Goal: Task Accomplishment & Management: Complete application form

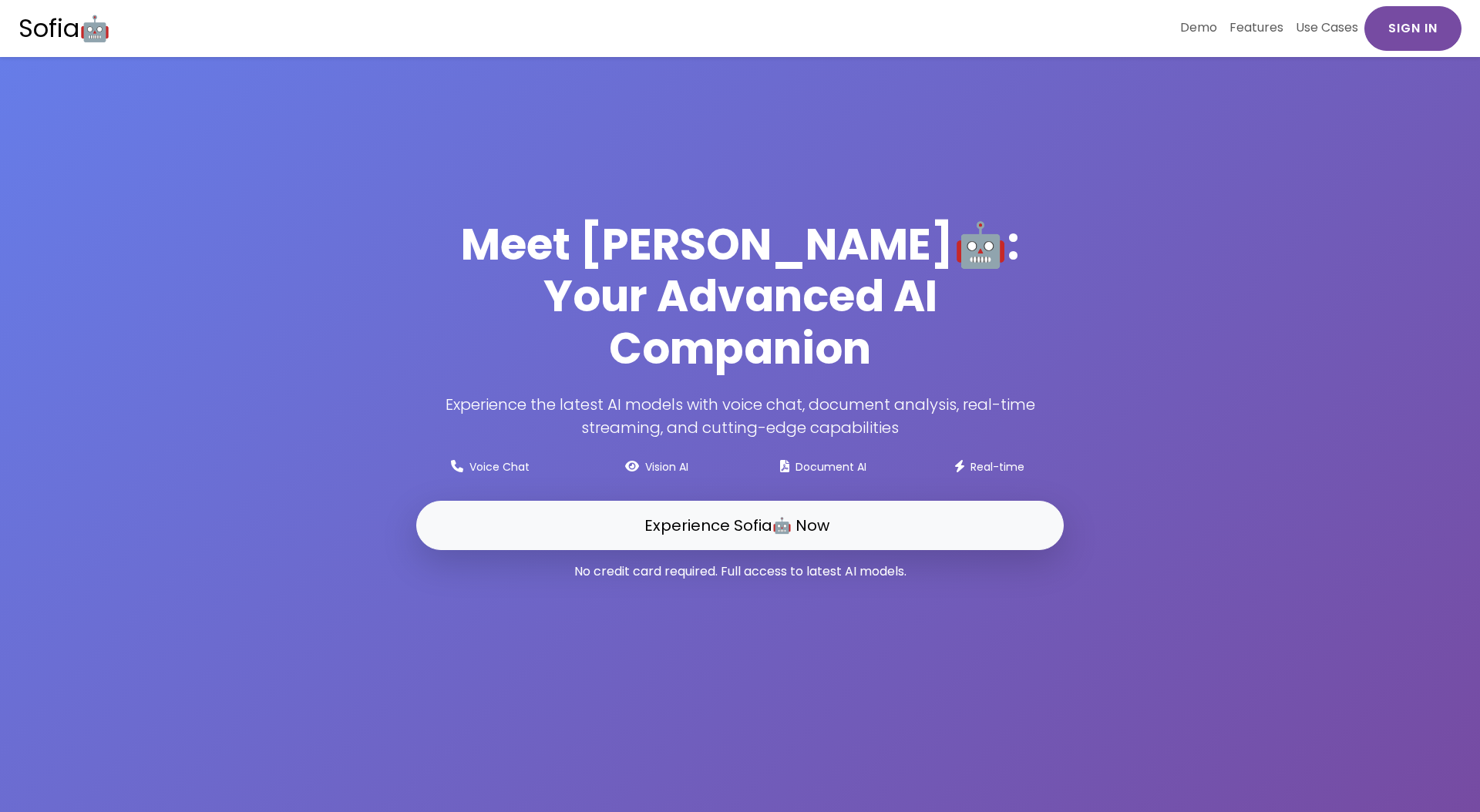
click at [1408, 33] on link "Sign In" at bounding box center [1414, 28] width 98 height 45
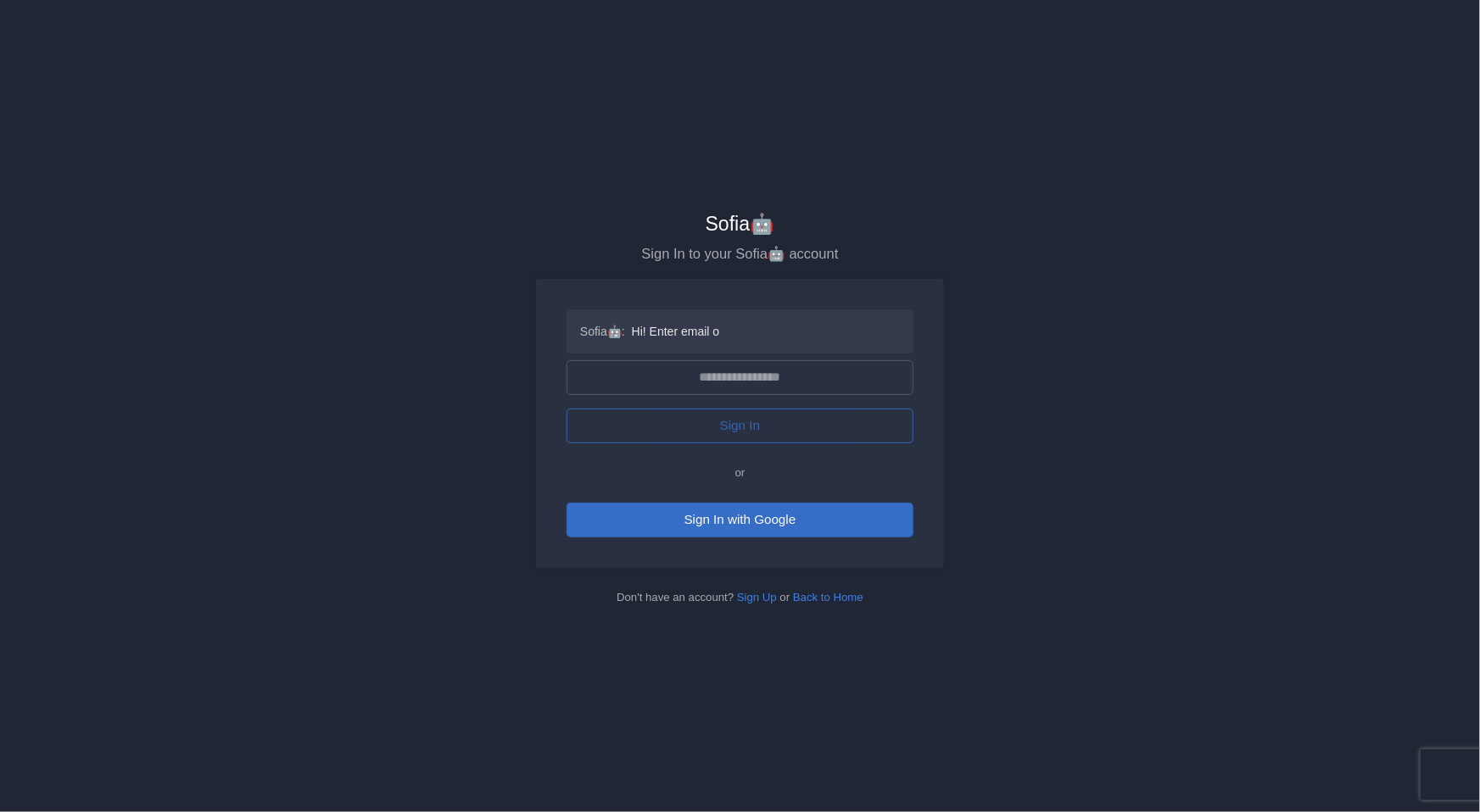
click at [803, 526] on button "Sign In with Google" at bounding box center [739, 521] width 347 height 35
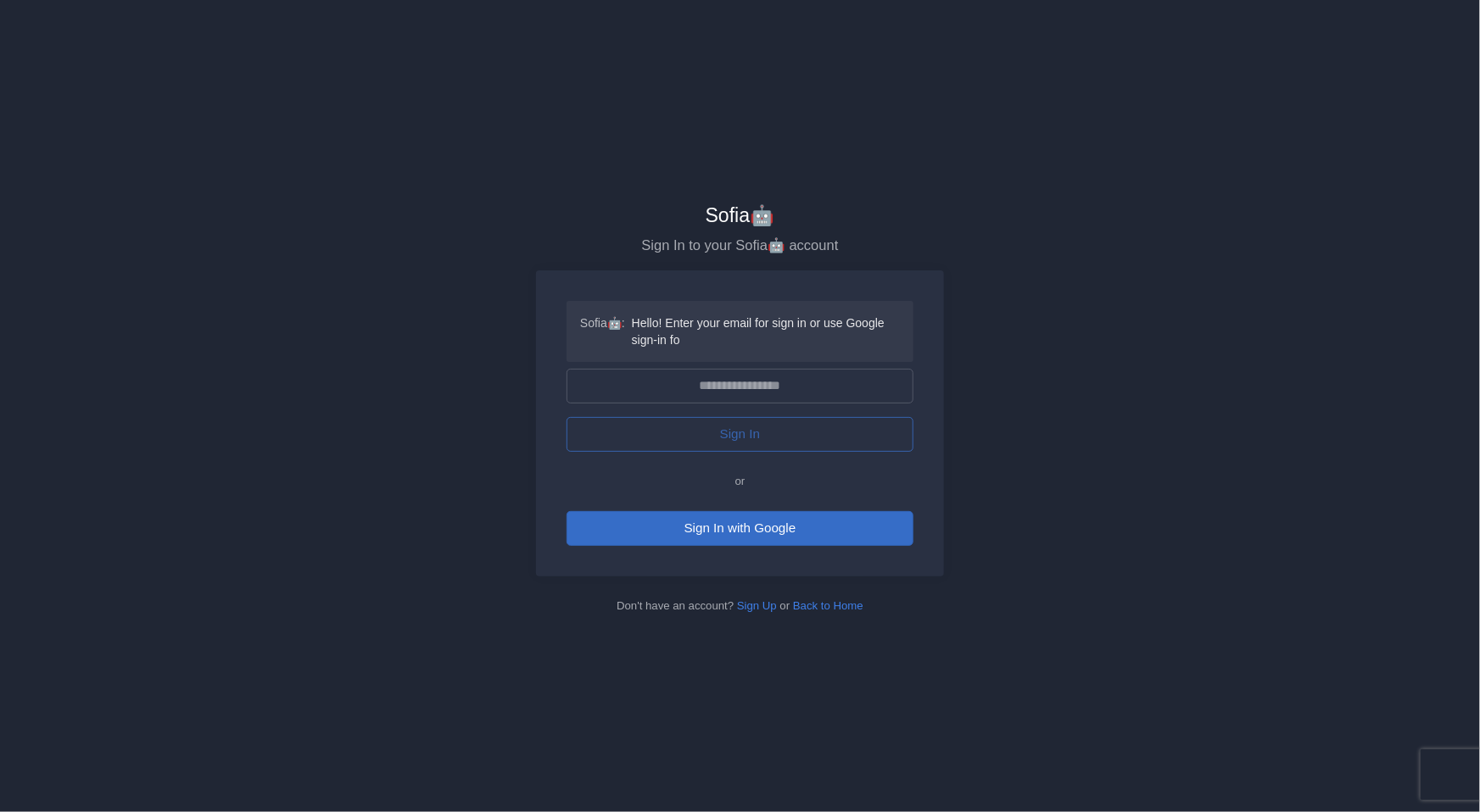
click at [699, 541] on button "Sign In with Google" at bounding box center [739, 529] width 347 height 35
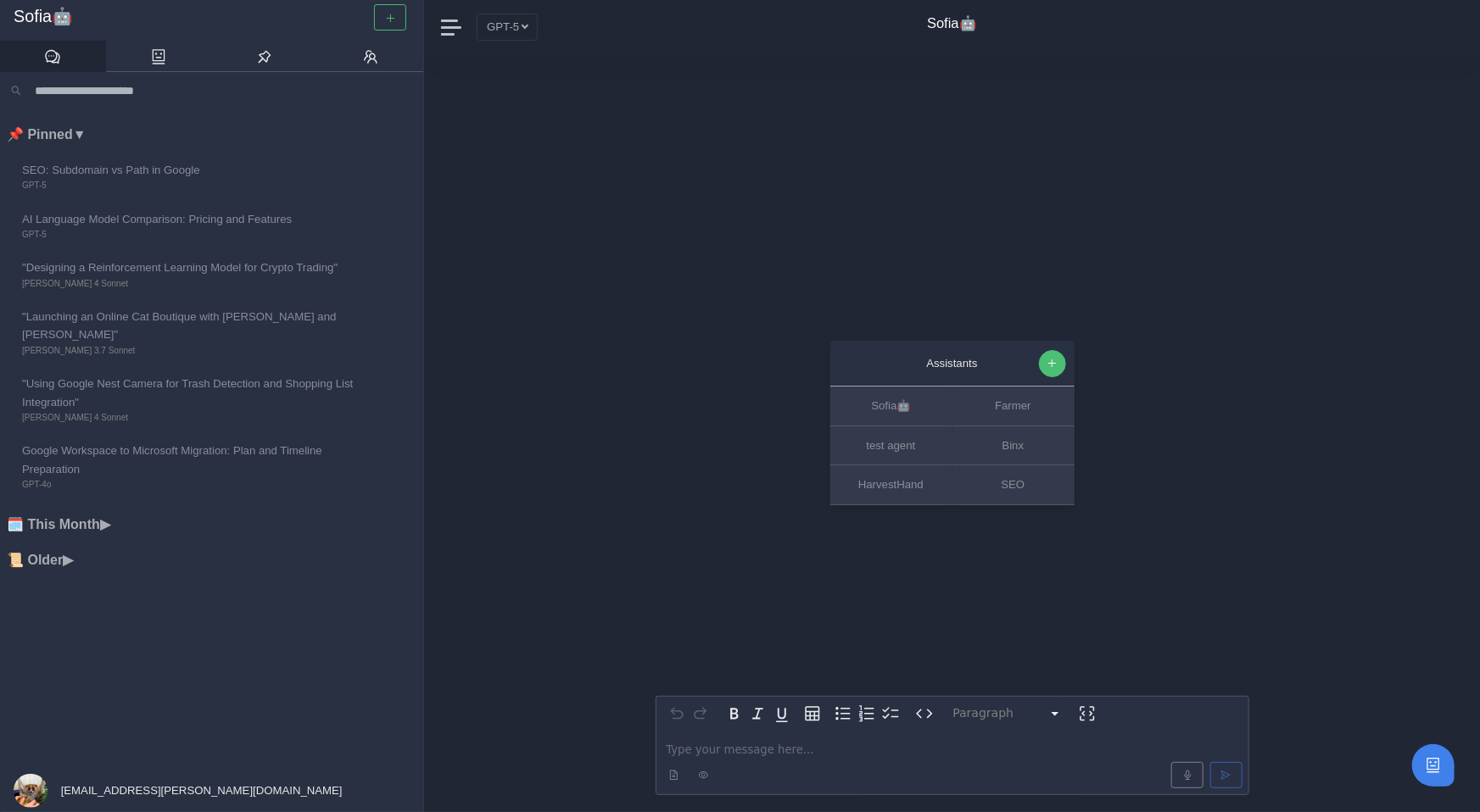
click at [1061, 356] on button "button" at bounding box center [1052, 363] width 27 height 27
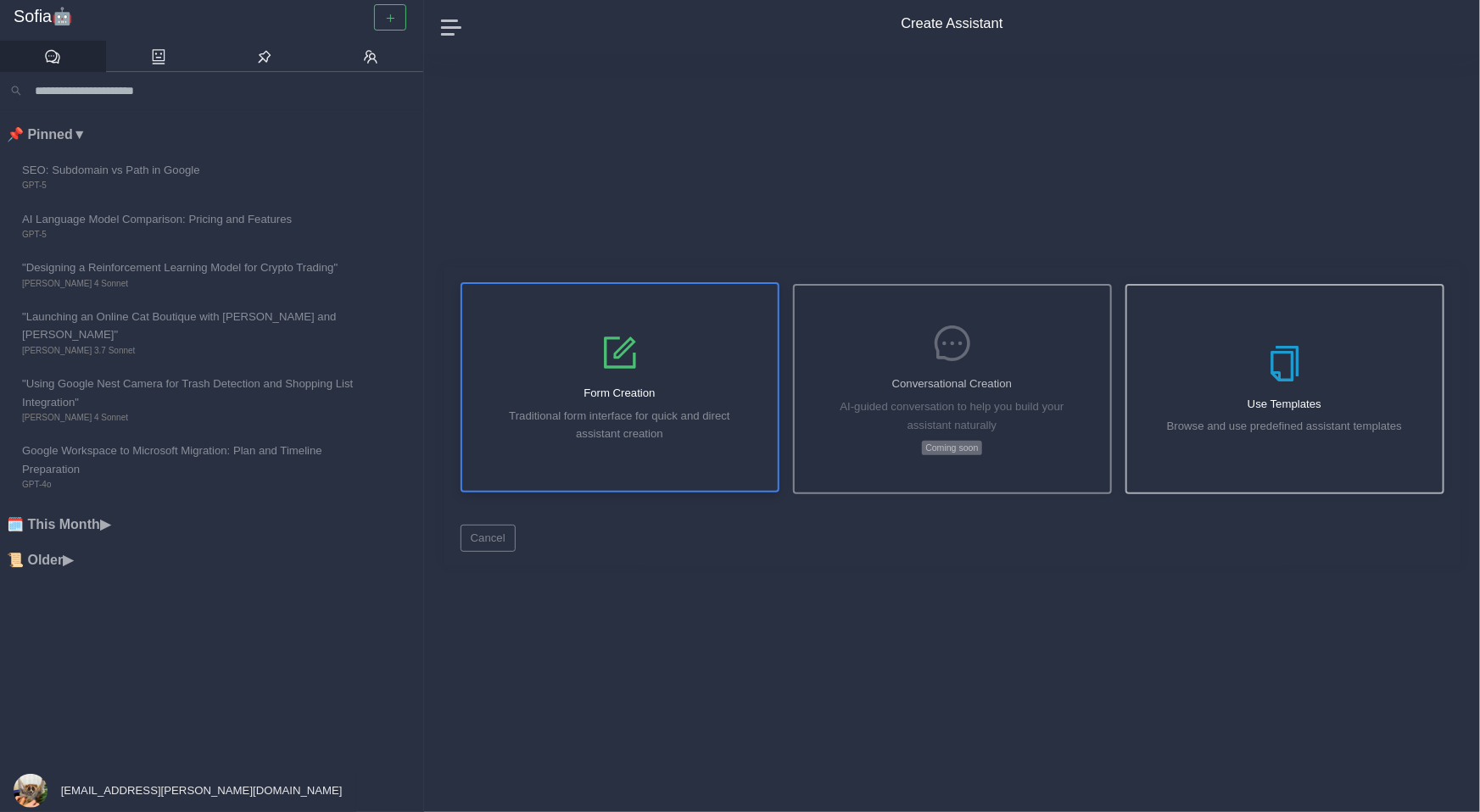
click at [728, 351] on div "Form Creation Traditional form interface for quick and direct assistant creation" at bounding box center [620, 388] width 315 height 207
select select "*****"
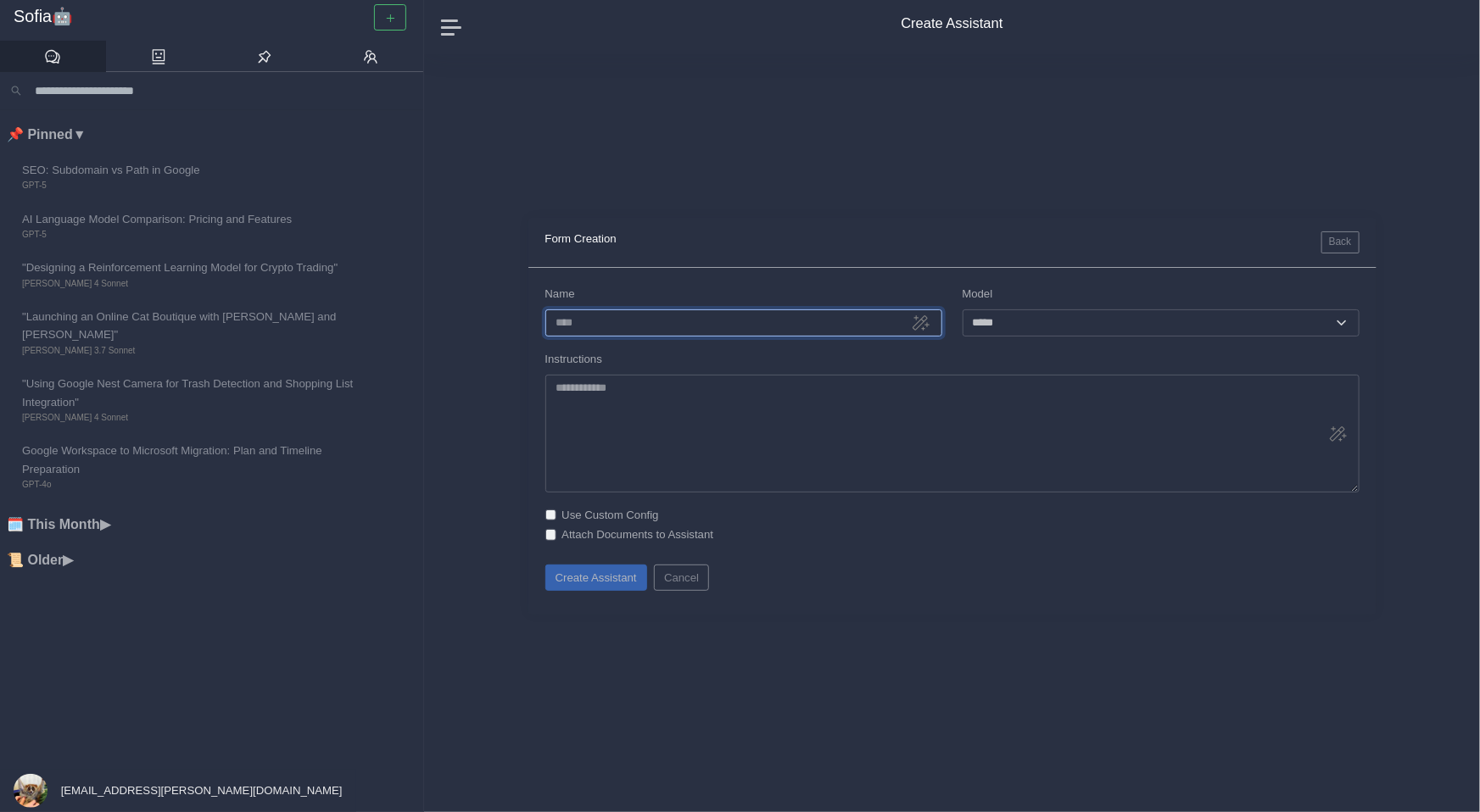
click at [682, 320] on input "Name" at bounding box center [743, 323] width 397 height 26
type input "**********"
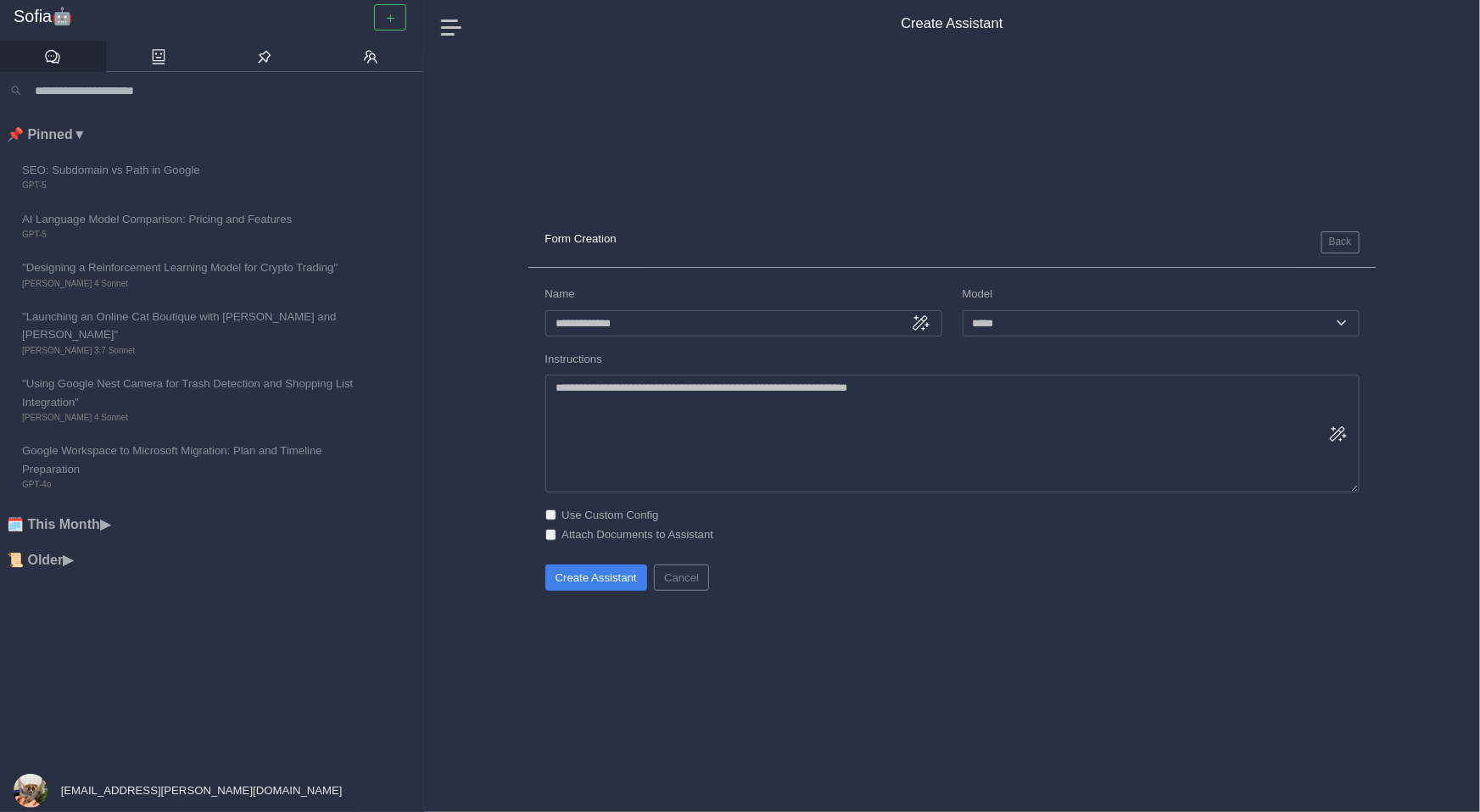
click at [1338, 437] on icon at bounding box center [1338, 434] width 20 height 20
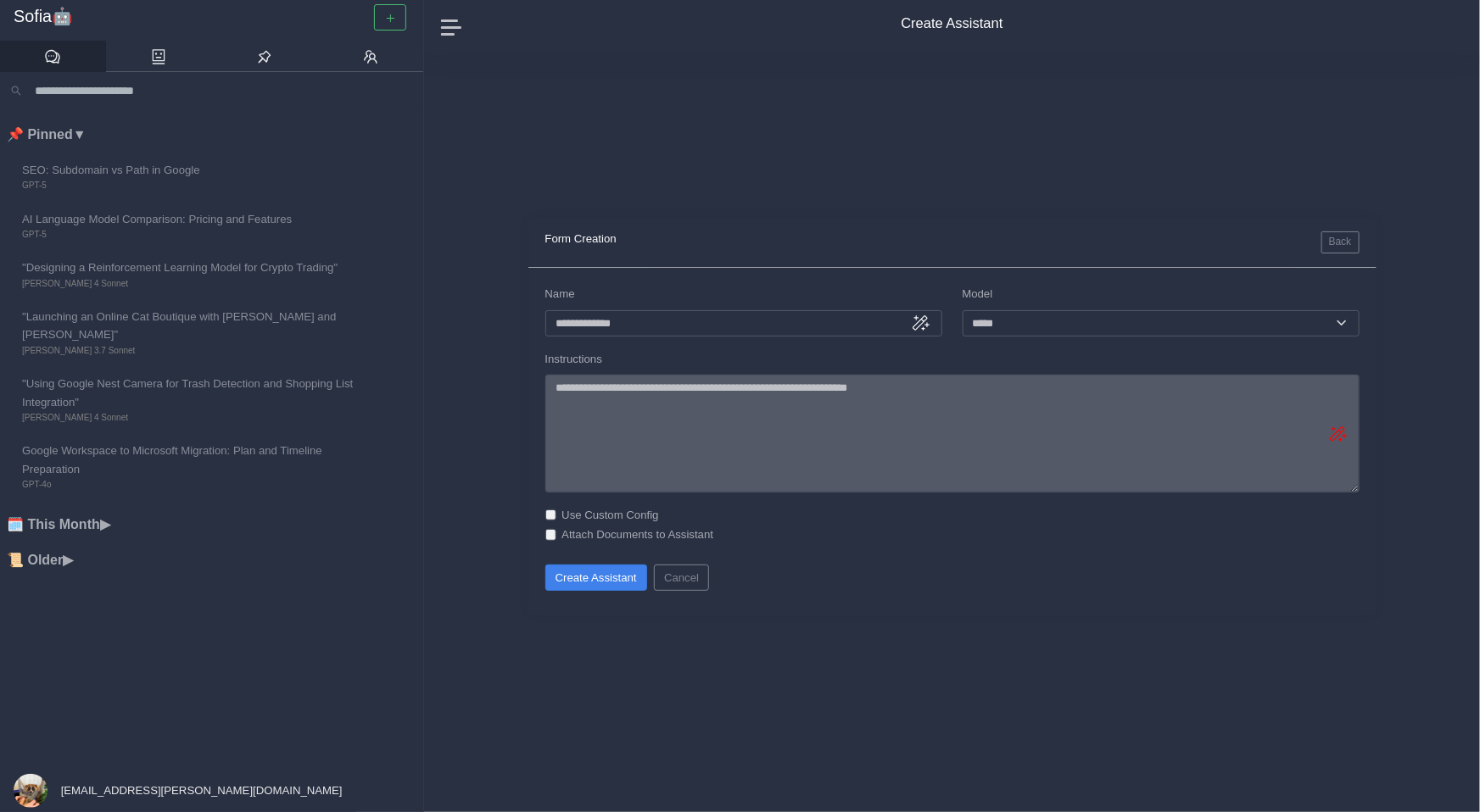
type textarea "**********"
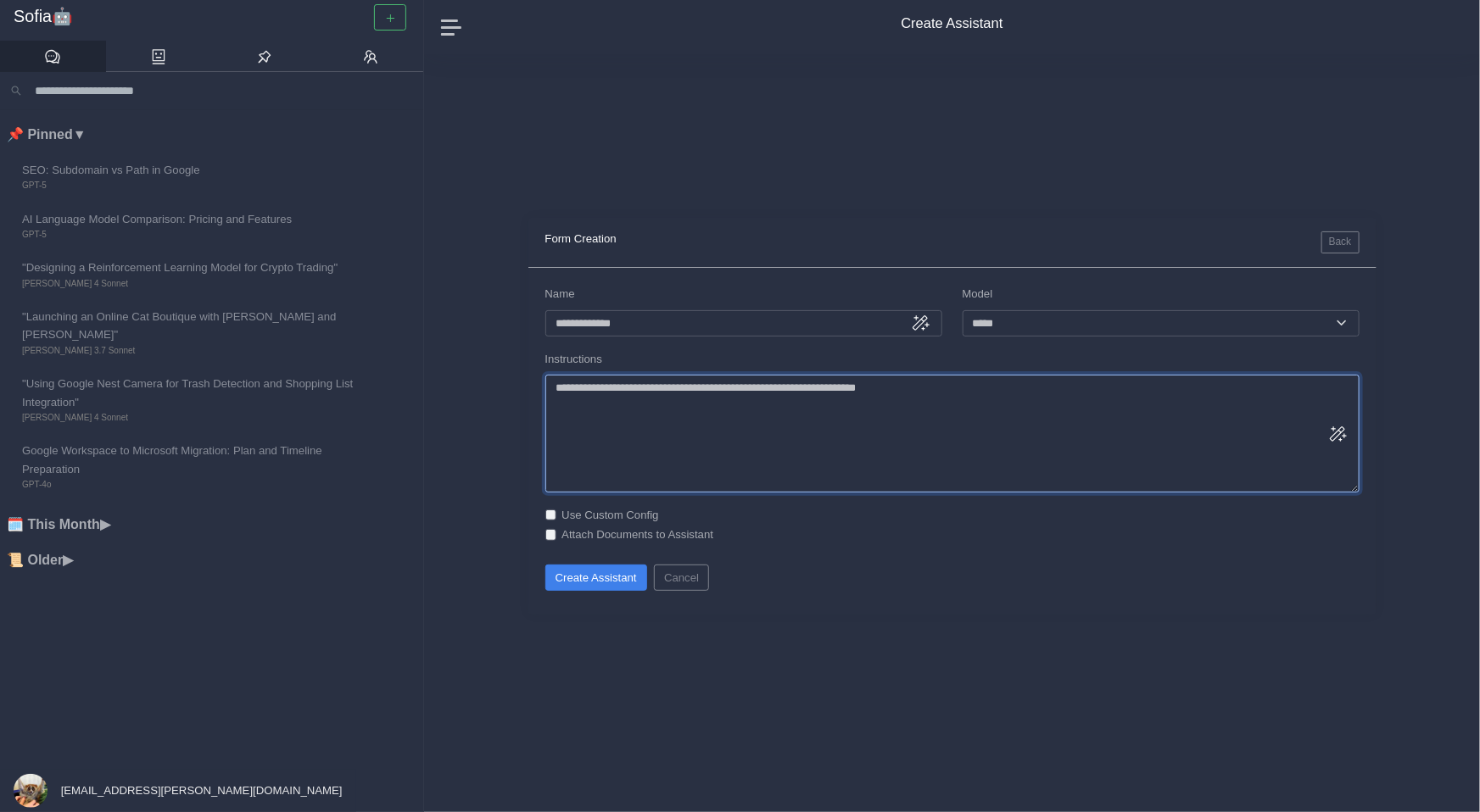
click at [933, 388] on textarea "**********" at bounding box center [952, 433] width 814 height 117
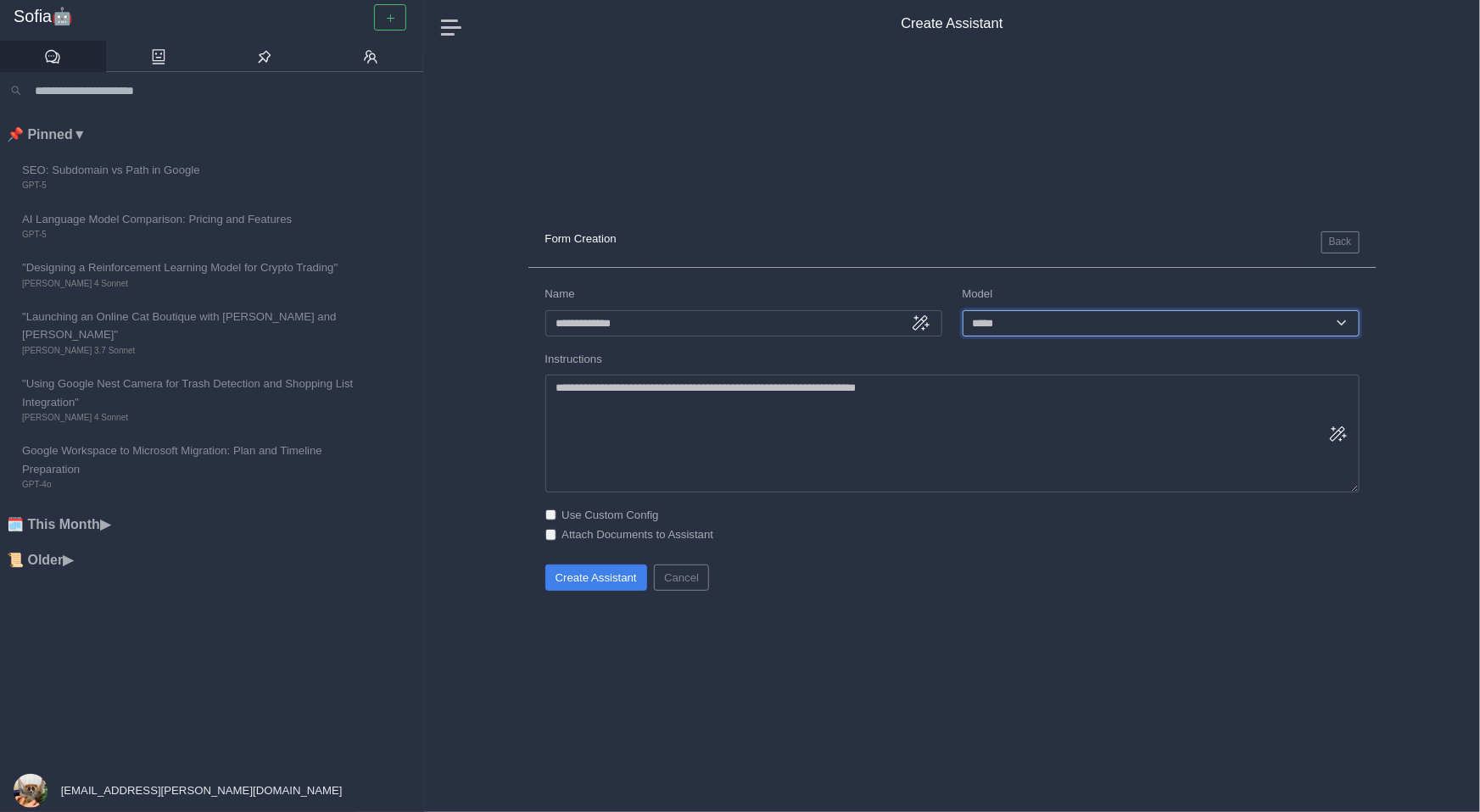
click at [1115, 327] on select "**********" at bounding box center [1160, 324] width 397 height 26
select select "**********"
click at [1059, 317] on select "**********" at bounding box center [1160, 324] width 397 height 26
click at [618, 575] on button "Create Assistant" at bounding box center [596, 577] width 102 height 26
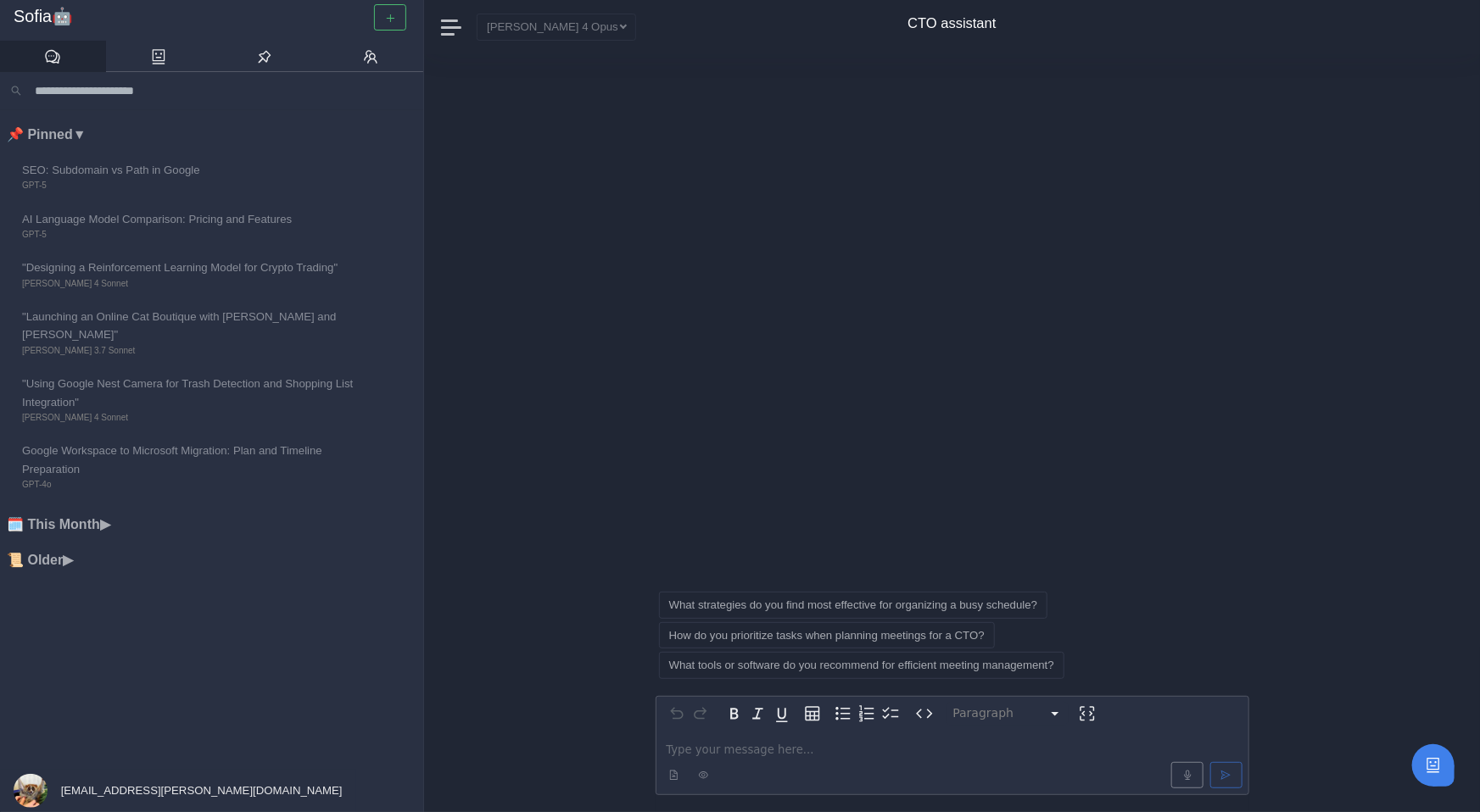
click at [766, 754] on p "editable markdown" at bounding box center [953, 749] width 572 height 18
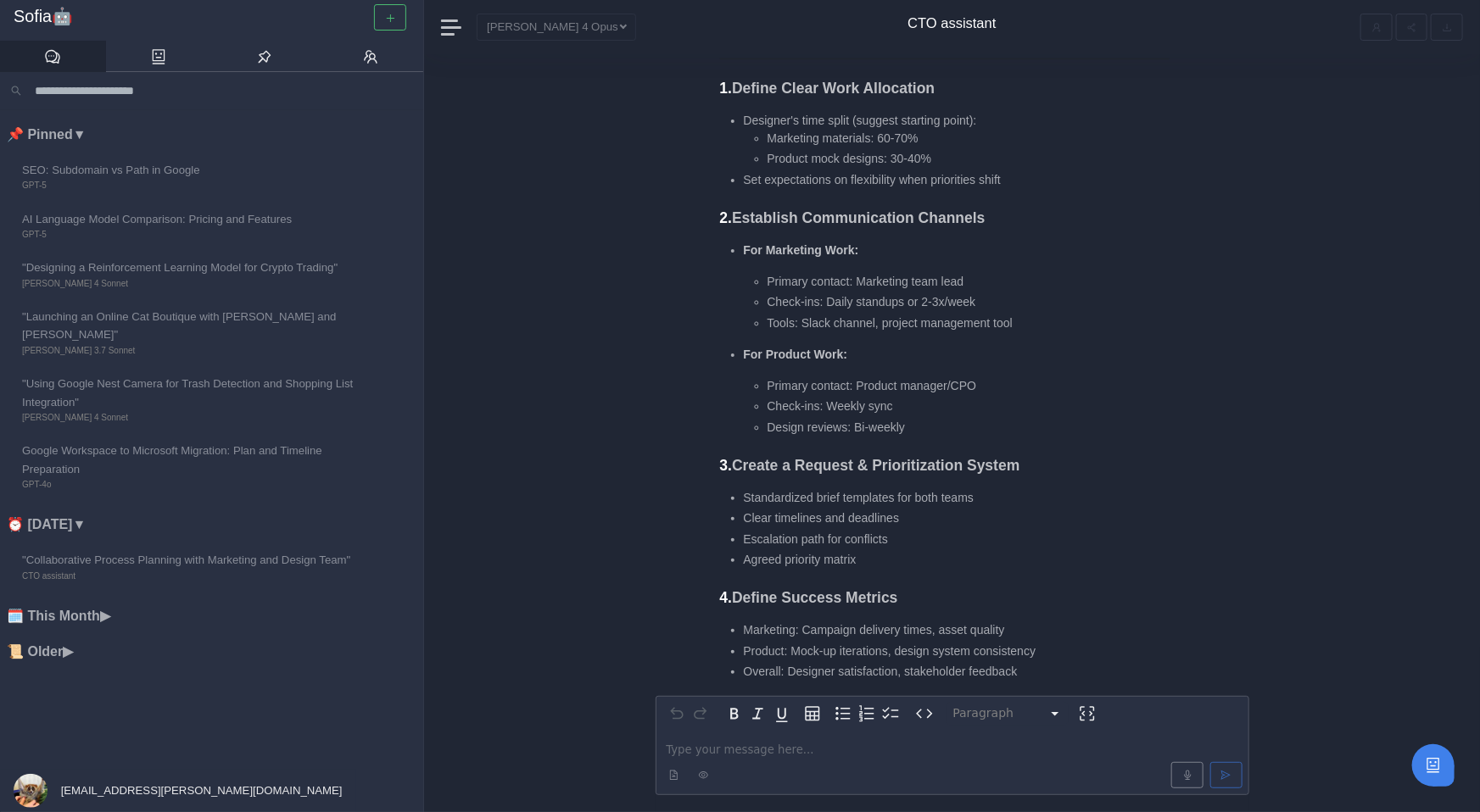
scroll to position [-257, 0]
drag, startPoint x: 860, startPoint y: 279, endPoint x: 1008, endPoint y: 280, distance: 148.0
click at [1008, 280] on li "Primary contact: Marketing team lead" at bounding box center [968, 278] width 402 height 18
drag, startPoint x: 832, startPoint y: 303, endPoint x: 986, endPoint y: 301, distance: 154.0
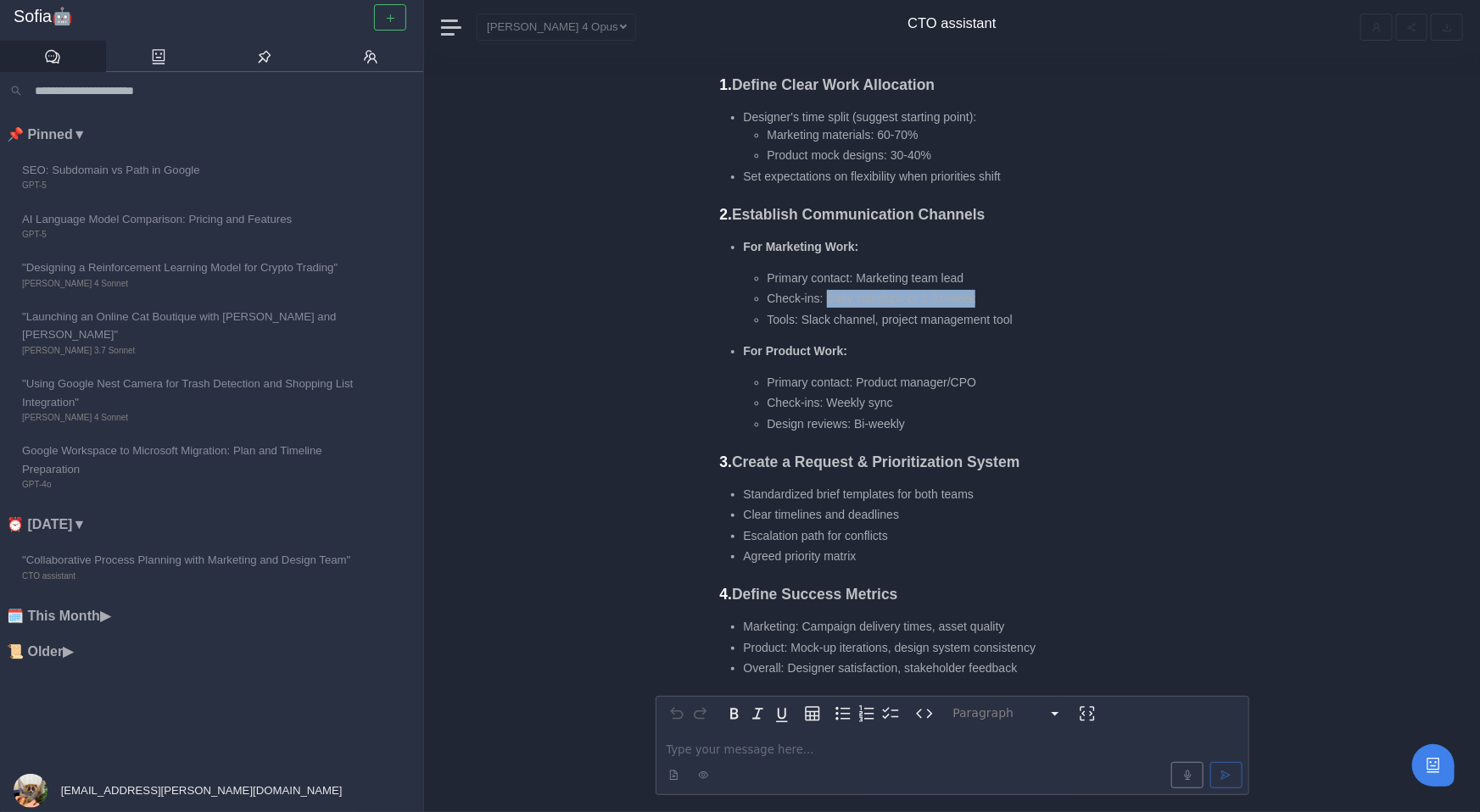
click at [986, 301] on li "Check-ins: Daily standups or 2-3x/week" at bounding box center [968, 299] width 402 height 18
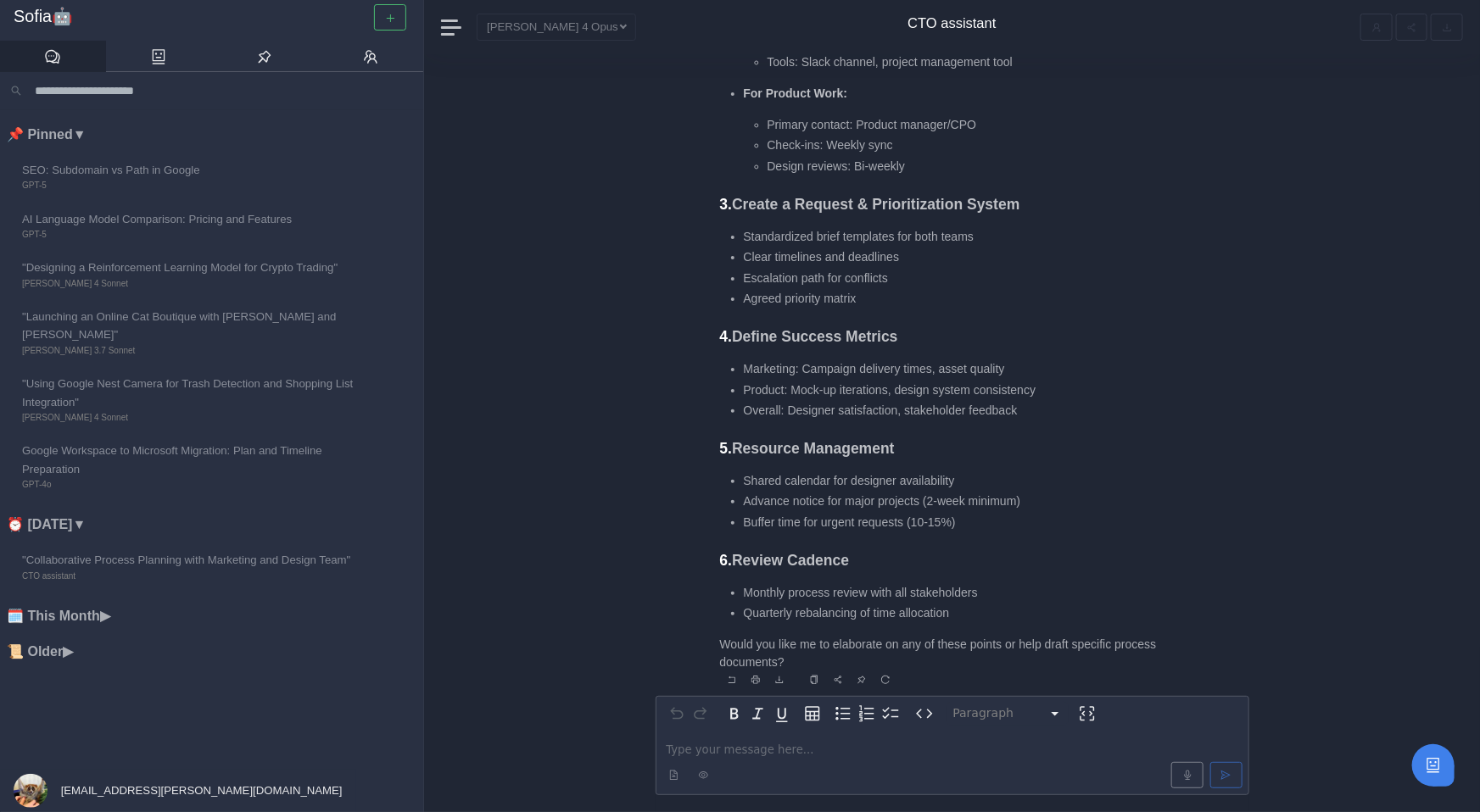
scroll to position [1, 0]
click at [739, 761] on div at bounding box center [952, 775] width 586 height 33
click at [740, 752] on p "editable markdown" at bounding box center [953, 748] width 572 height 18
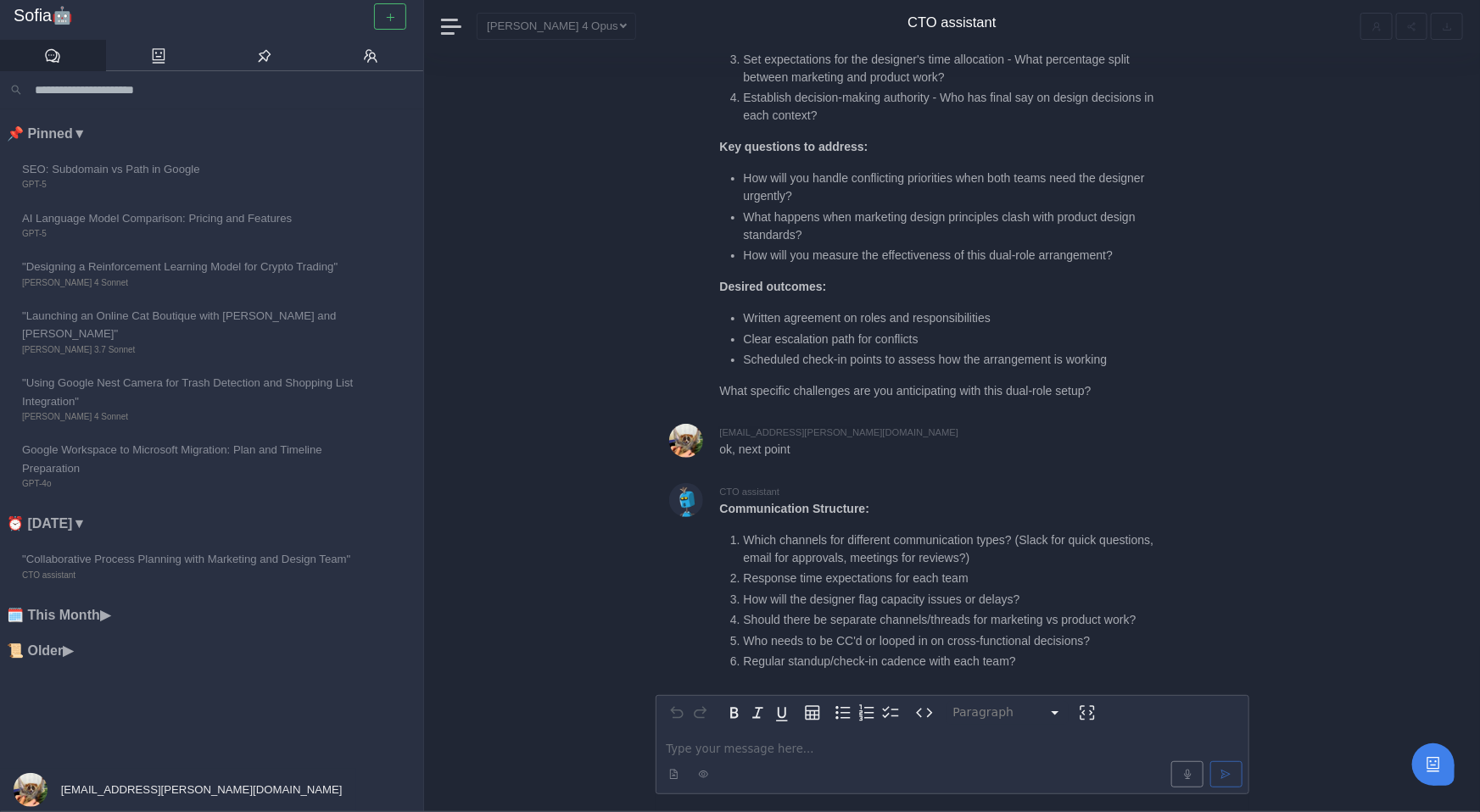
click at [757, 753] on p "editable markdown" at bounding box center [953, 748] width 572 height 18
click at [762, 753] on p "editable markdown" at bounding box center [953, 748] width 572 height 18
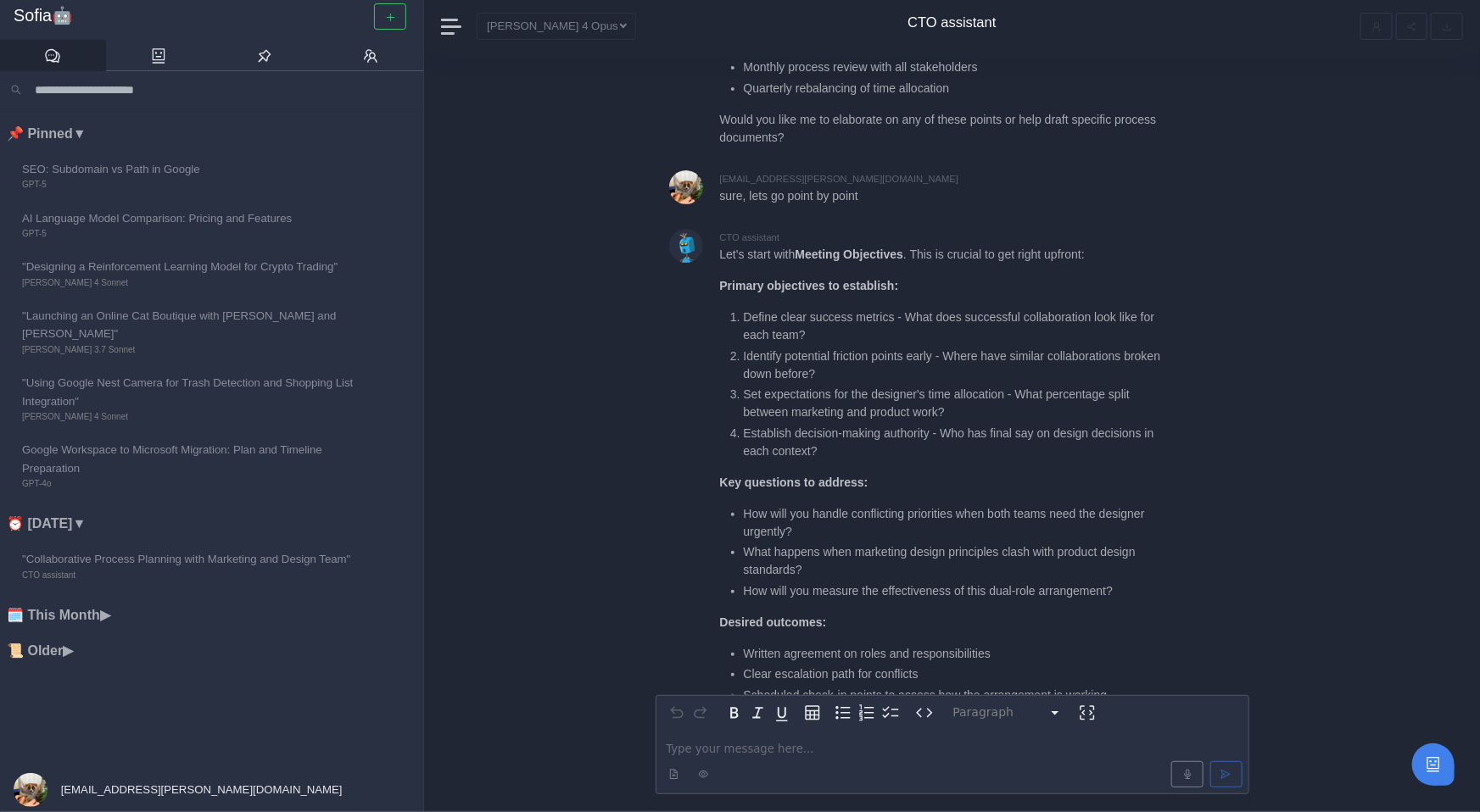
scroll to position [0, 0]
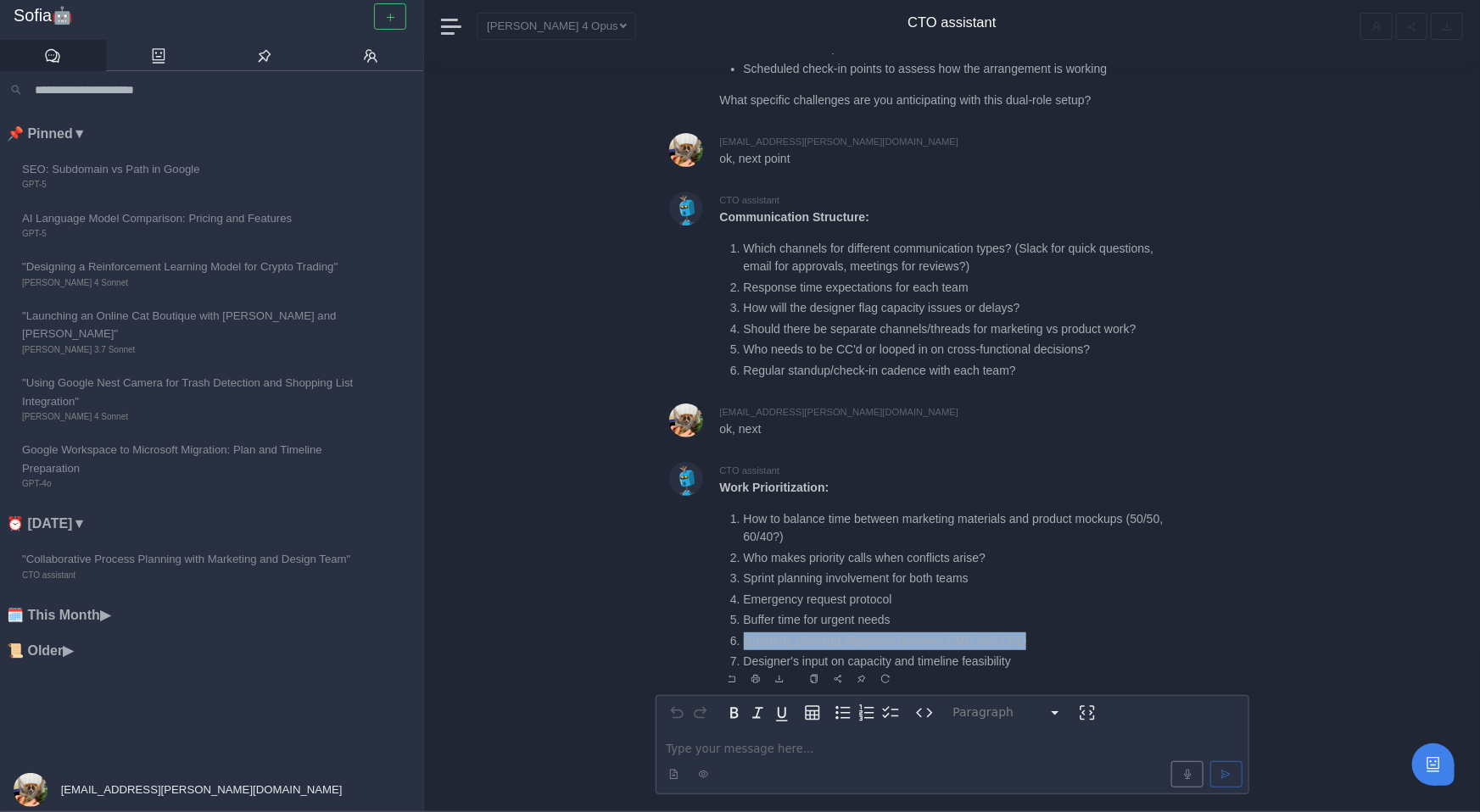
drag, startPoint x: 746, startPoint y: 643, endPoint x: 1078, endPoint y: 643, distance: 332.0
click at [1078, 643] on li "Quarterly planning alignment between CMO and CPO" at bounding box center [956, 641] width 426 height 18
click at [794, 758] on div at bounding box center [952, 775] width 586 height 33
click at [796, 752] on p "editable markdown" at bounding box center [953, 748] width 572 height 18
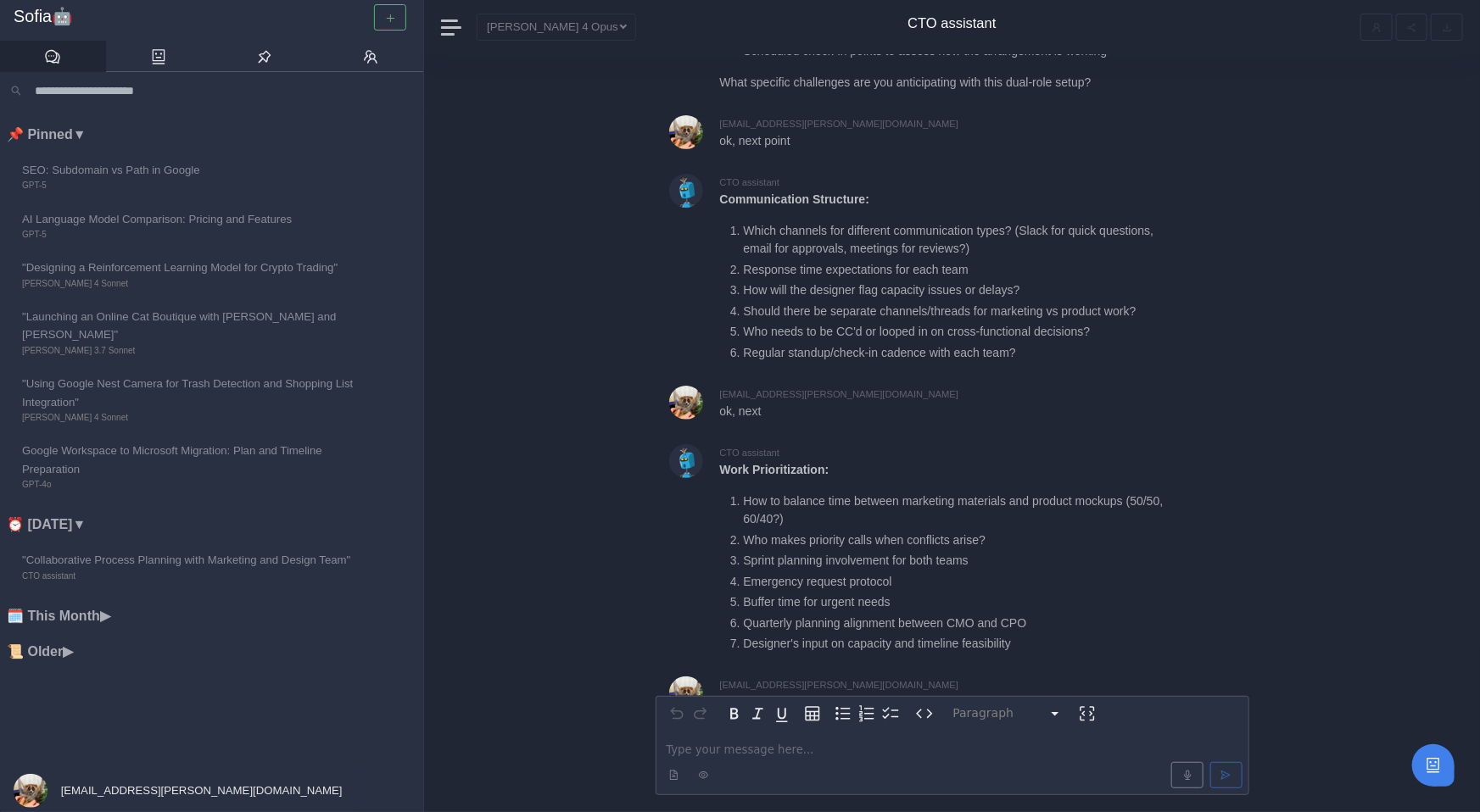
scroll to position [-567, 0]
drag, startPoint x: 742, startPoint y: 327, endPoint x: 933, endPoint y: 334, distance: 191.1
click at [933, 334] on li "Who needs to be CC'd or looped in on cross-functional decisions?" at bounding box center [956, 329] width 426 height 18
copy li "Who needs to be CC'd or looped in"
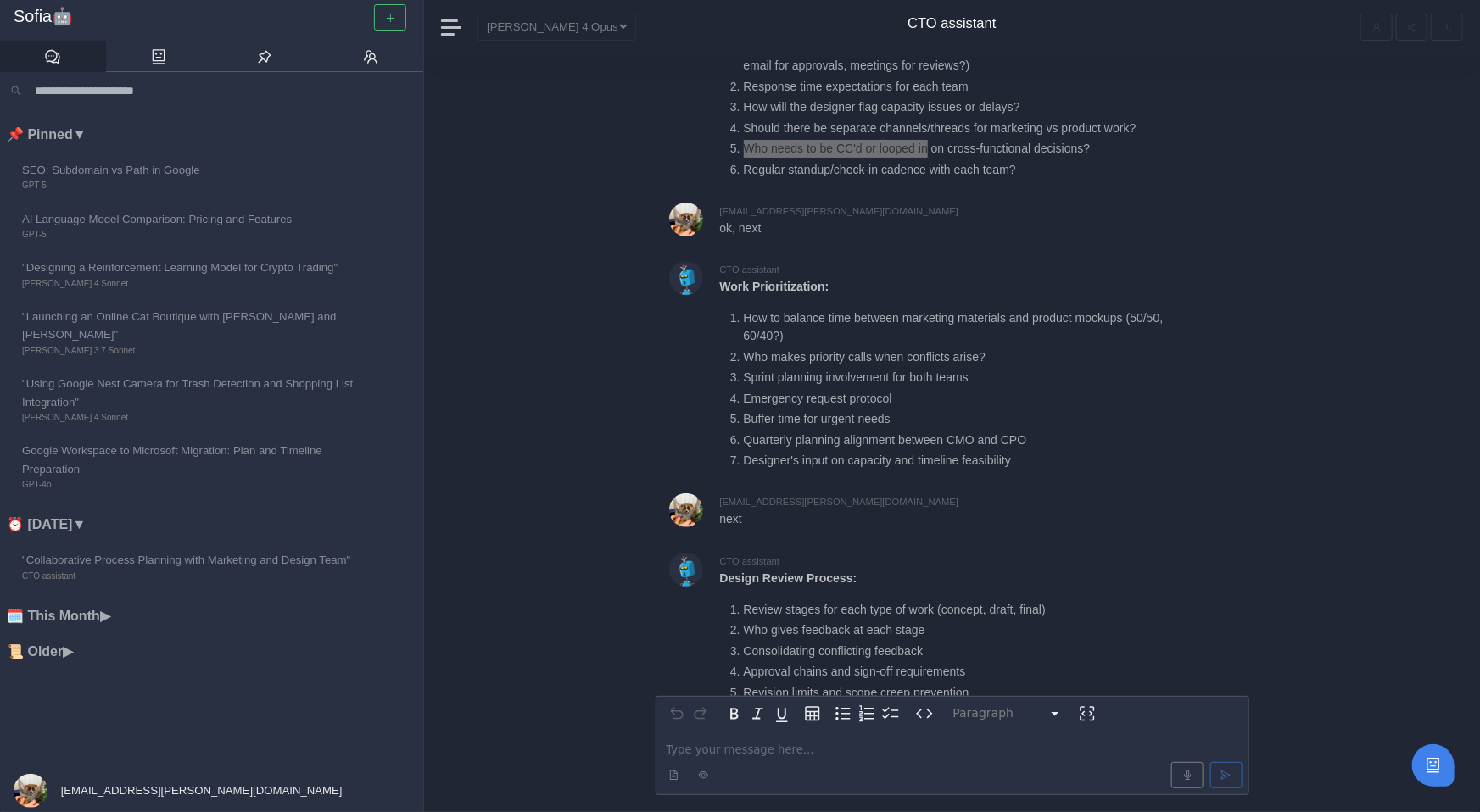
scroll to position [-346, 0]
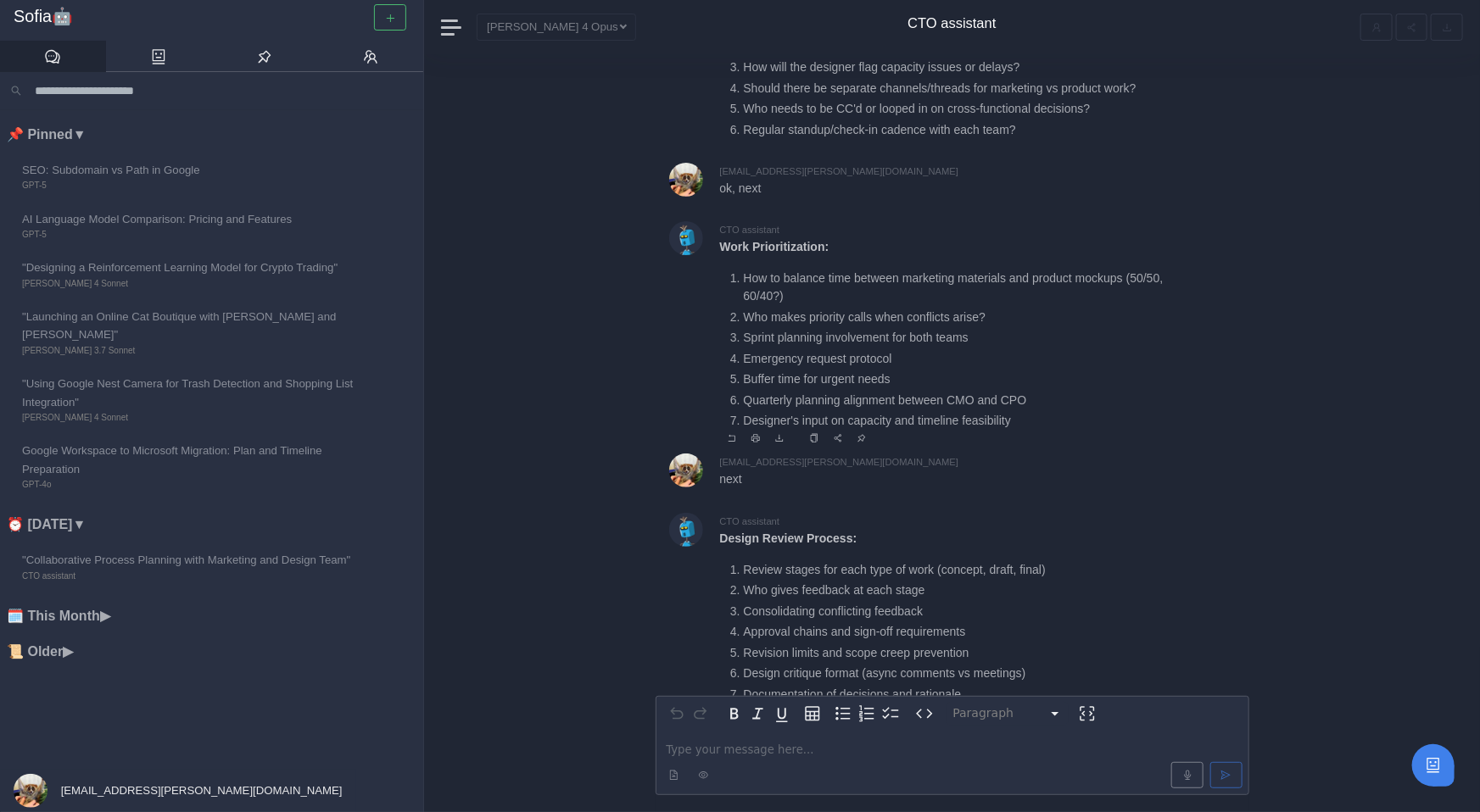
drag, startPoint x: 748, startPoint y: 345, endPoint x: 1052, endPoint y: 345, distance: 304.0
click at [1052, 345] on li "Sprint planning involvement for both teams" at bounding box center [956, 338] width 426 height 18
click at [1023, 345] on li "Sprint planning involvement for both teams" at bounding box center [956, 338] width 426 height 18
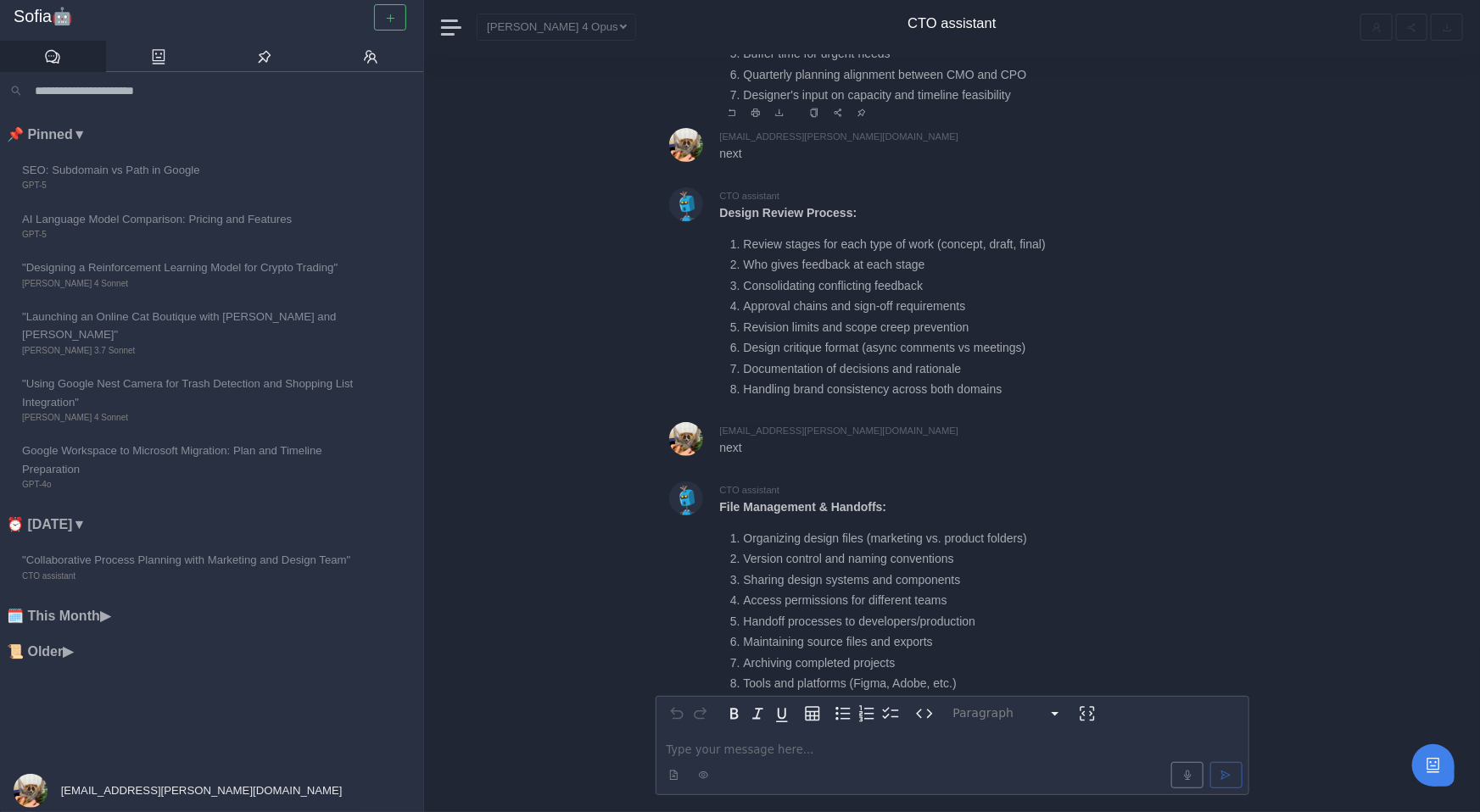
scroll to position [0, 0]
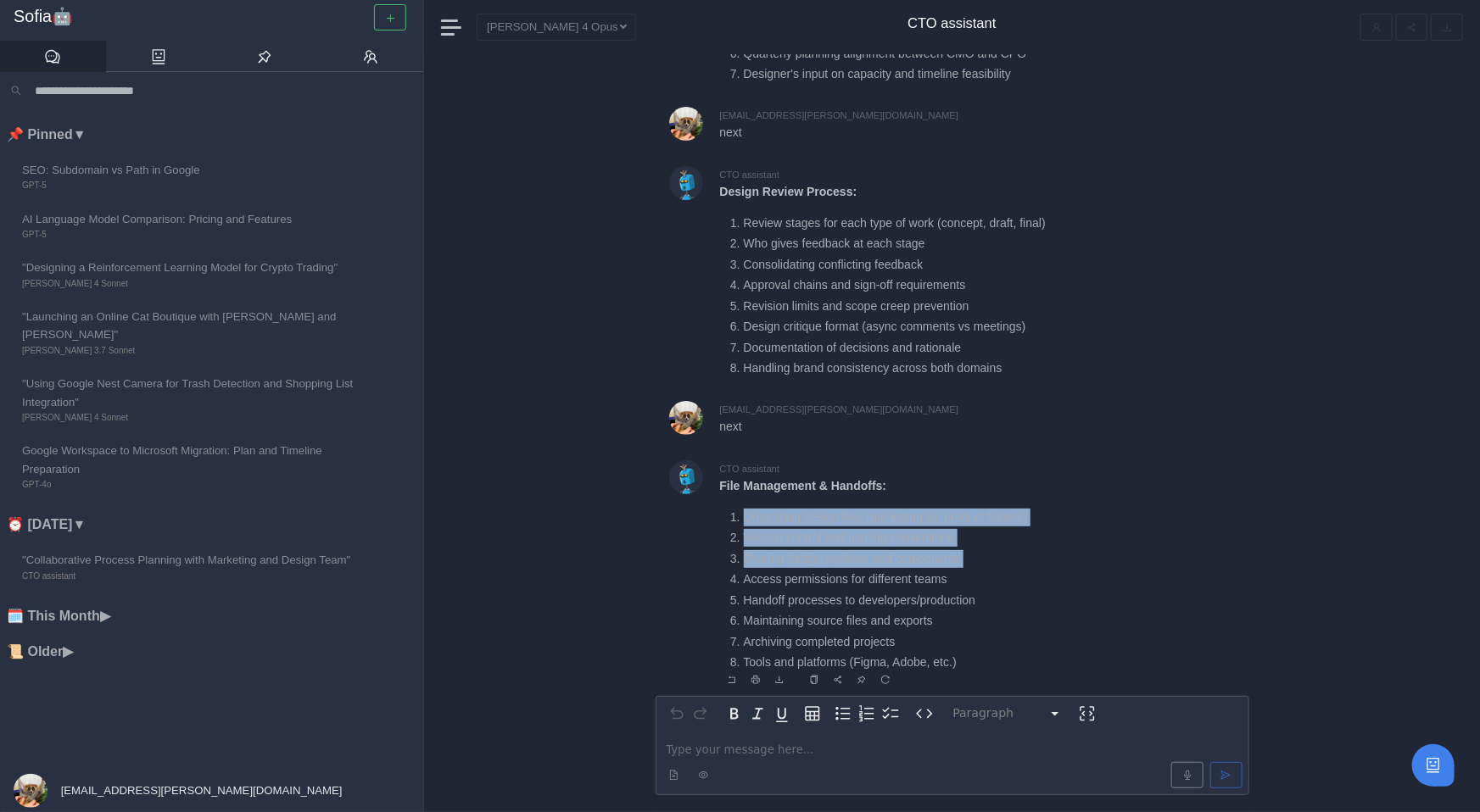
drag, startPoint x: 731, startPoint y: 516, endPoint x: 973, endPoint y: 570, distance: 248.0
click at [973, 570] on ol "Organizing design files (marketing vs. product folders) Version control and nam…" at bounding box center [944, 590] width 450 height 164
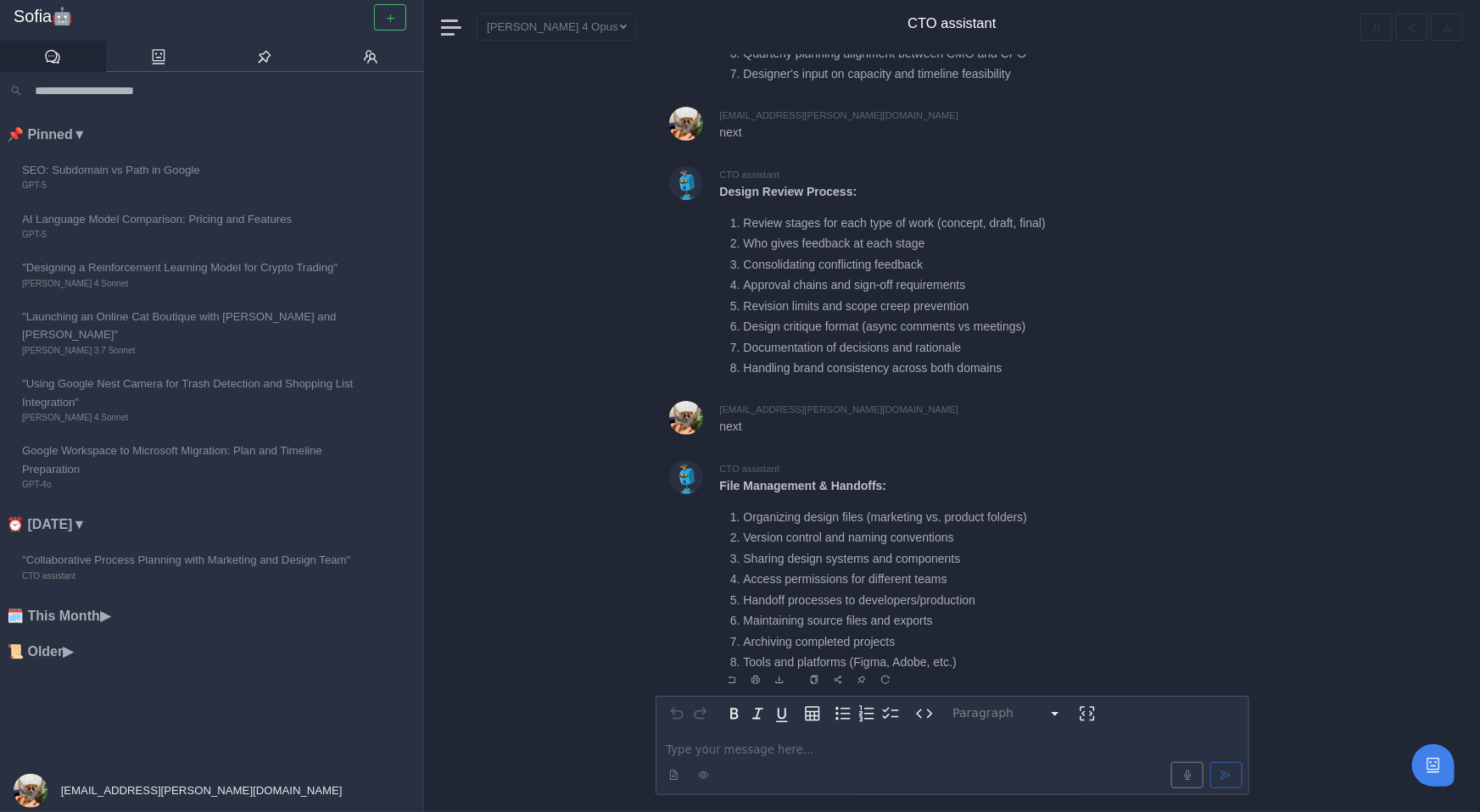
click at [892, 607] on li "Handoff processes to developers/production" at bounding box center [956, 600] width 426 height 18
drag, startPoint x: 727, startPoint y: 599, endPoint x: 1015, endPoint y: 607, distance: 288.1
click at [1015, 607] on ol "Organizing design files (marketing vs. product folders) Version control and nam…" at bounding box center [944, 590] width 450 height 164
